Goal: Transaction & Acquisition: Purchase product/service

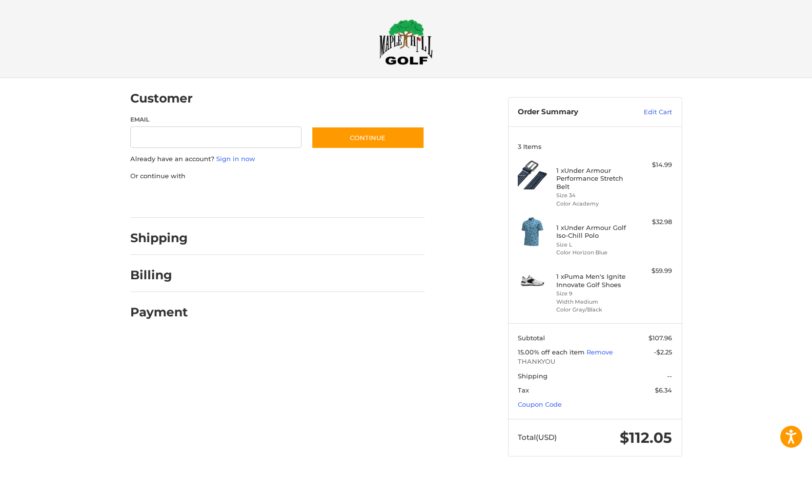
click at [140, 136] on input "Email" at bounding box center [216, 137] width 172 height 22
click at [593, 351] on link "Remove" at bounding box center [600, 352] width 26 height 8
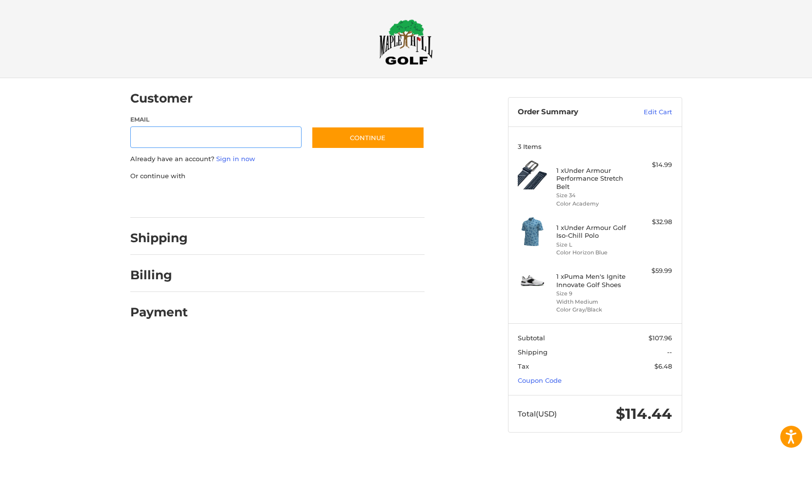
click at [133, 137] on input "Email" at bounding box center [216, 137] width 172 height 22
type input "**********"
click at [375, 142] on button "Continue" at bounding box center [367, 137] width 113 height 22
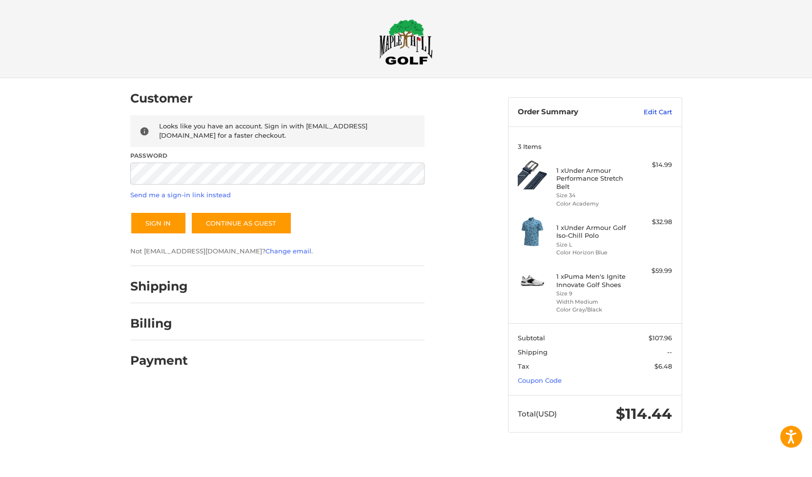
click at [652, 112] on link "Edit Cart" at bounding box center [647, 112] width 49 height 10
